Goal: Task Accomplishment & Management: Manage account settings

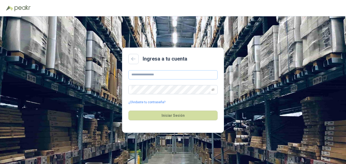
type input "**********"
click at [128, 110] on button "Iniciar Sesión" at bounding box center [172, 115] width 89 height 10
click at [119, 96] on div "**********" at bounding box center [173, 89] width 346 height 147
click at [128, 110] on button "Iniciar Sesión" at bounding box center [172, 115] width 89 height 10
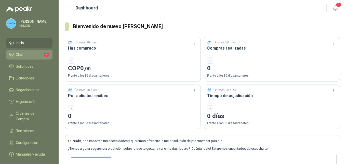
click at [28, 55] on li "Chat 4" at bounding box center [29, 55] width 40 height 6
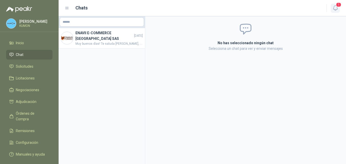
click at [334, 9] on icon "button" at bounding box center [335, 8] width 6 height 6
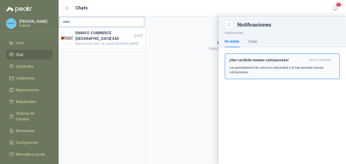
click at [260, 71] on p "Los proveedores han visto tus solicitudes y te han enviado nuevas cotizaciones." at bounding box center [282, 69] width 106 height 9
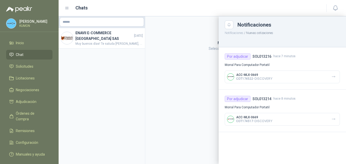
click at [280, 59] on div "Por adjudicar SOL013216 hace 7 minutos" at bounding box center [282, 56] width 115 height 6
click at [238, 60] on div "Por adjudicar SOL013216 hace 7 minutos Morral Para Computador Portatil ACC-MLX-…" at bounding box center [282, 68] width 127 height 42
click at [331, 75] on button "button" at bounding box center [334, 77] width 8 height 8
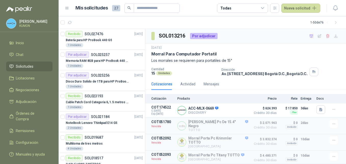
click at [20, 26] on p "KUMON" at bounding box center [35, 25] width 32 height 3
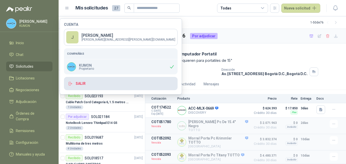
click at [87, 83] on button "Salir" at bounding box center [121, 83] width 114 height 13
